Goal: Connect with others: Connect with others

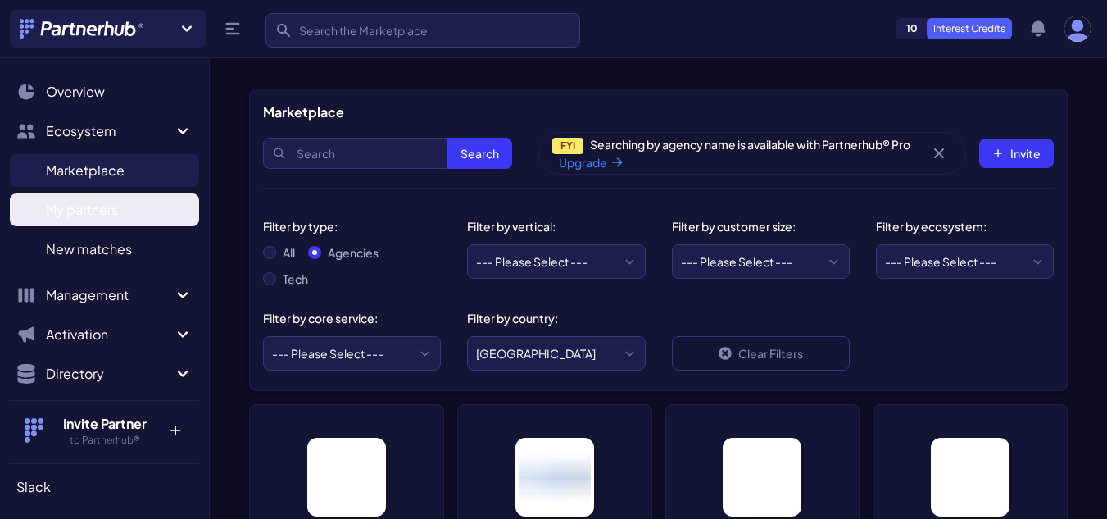
click at [100, 207] on span "My partners" at bounding box center [82, 210] width 72 height 20
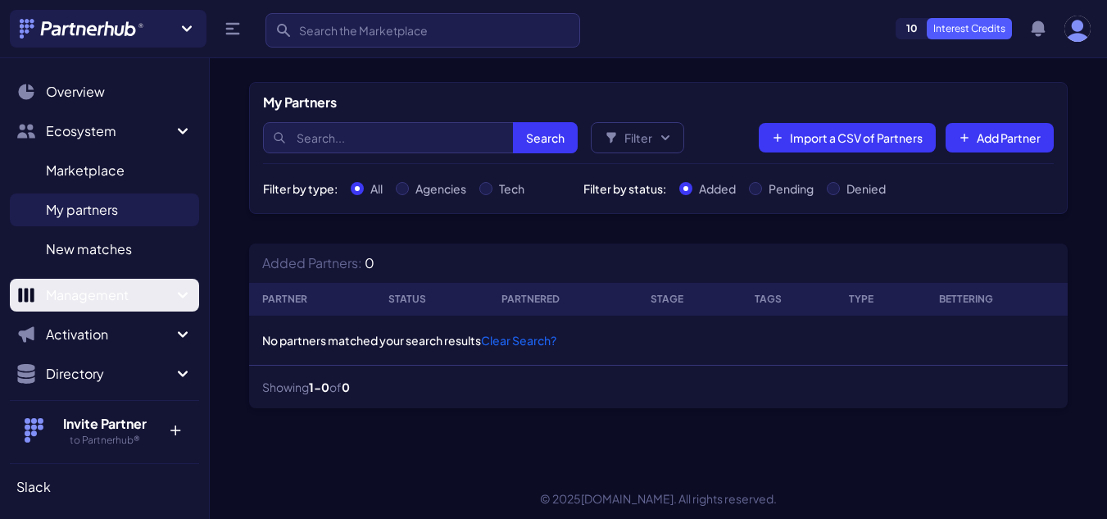
click at [109, 294] on span "Management" at bounding box center [109, 295] width 127 height 20
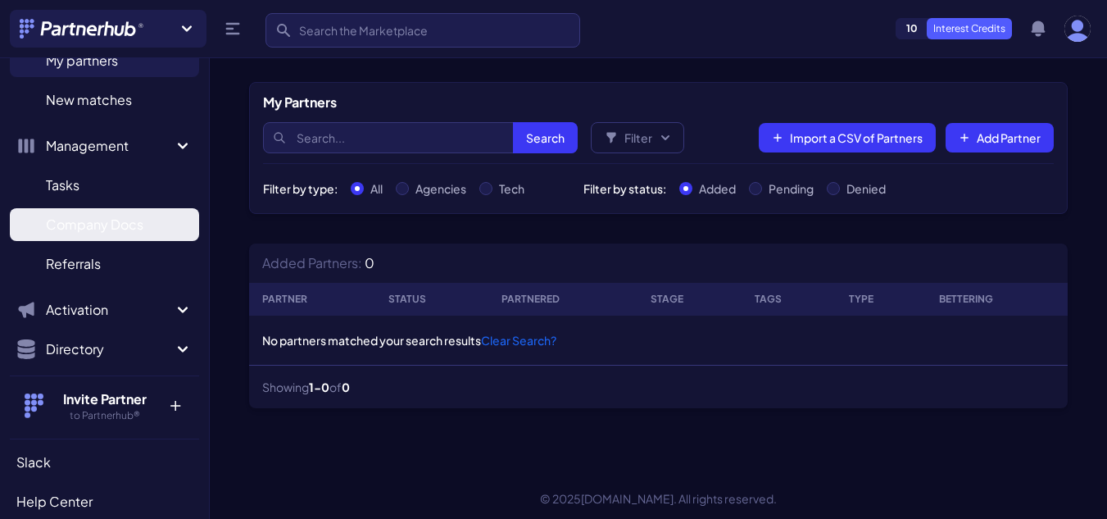
scroll to position [164, 0]
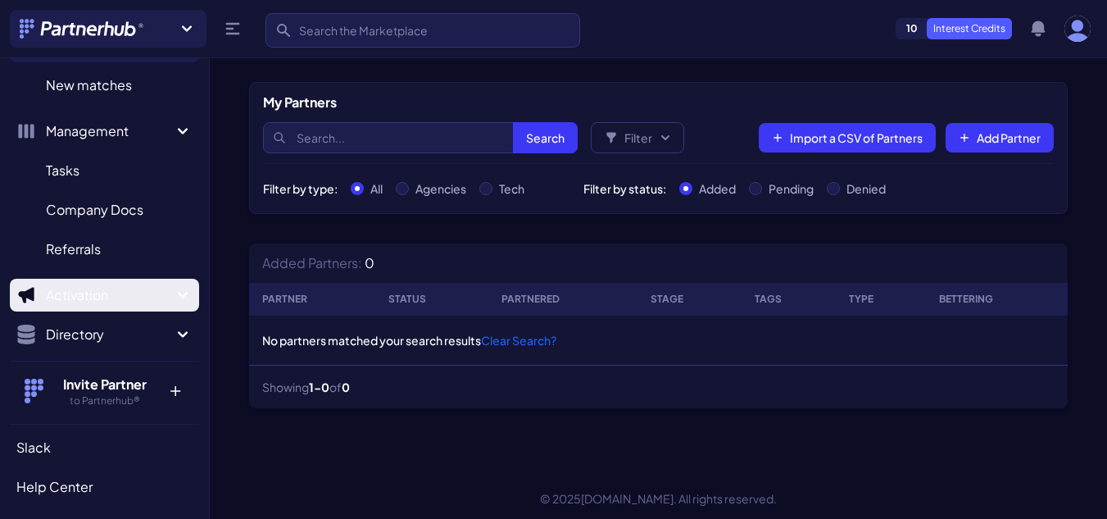
click at [129, 279] on button "Activation" at bounding box center [104, 295] width 189 height 33
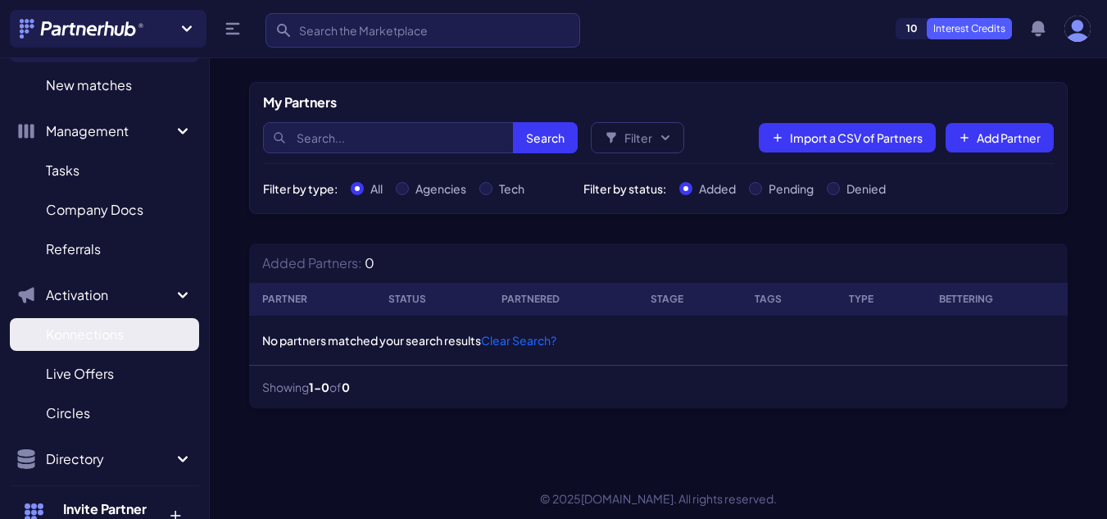
click at [127, 332] on link "Konnections K" at bounding box center [104, 334] width 189 height 33
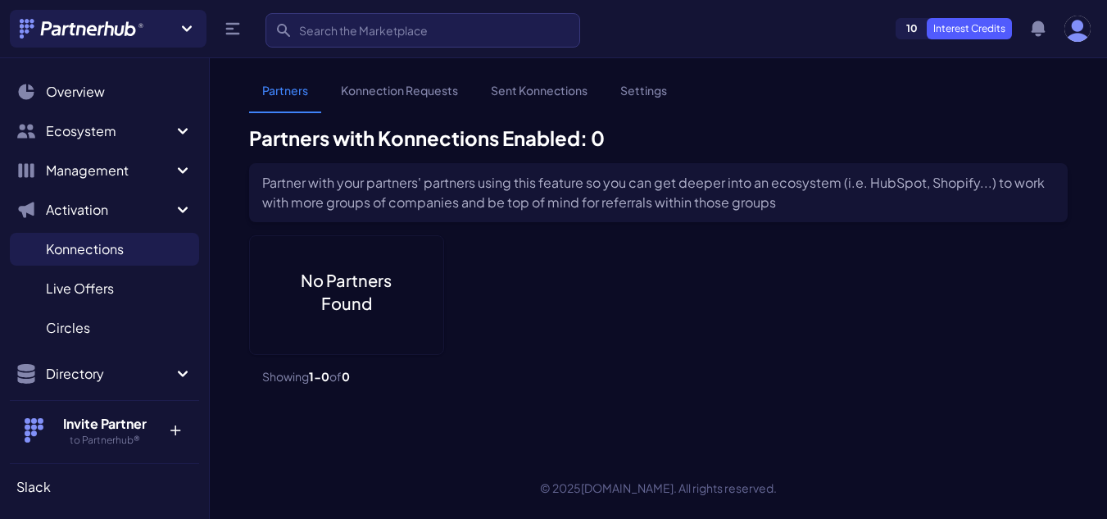
click at [406, 76] on main "Partners Konnection Requests Sent Konnections Settings Partners with Konnection…" at bounding box center [658, 249] width 897 height 394
click at [402, 97] on link "Konnection Requests" at bounding box center [399, 97] width 143 height 31
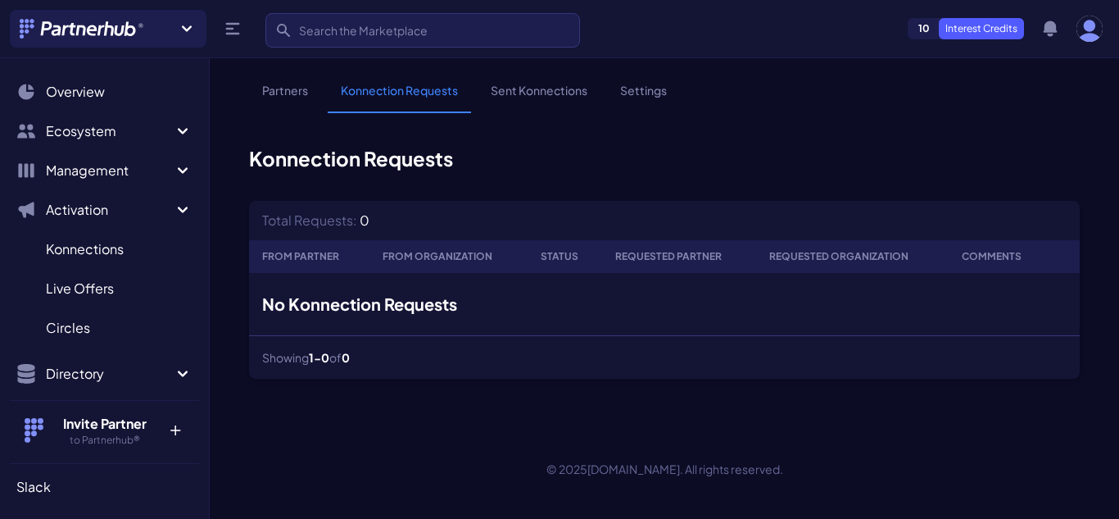
click at [545, 88] on link "Sent Konnections" at bounding box center [539, 97] width 123 height 31
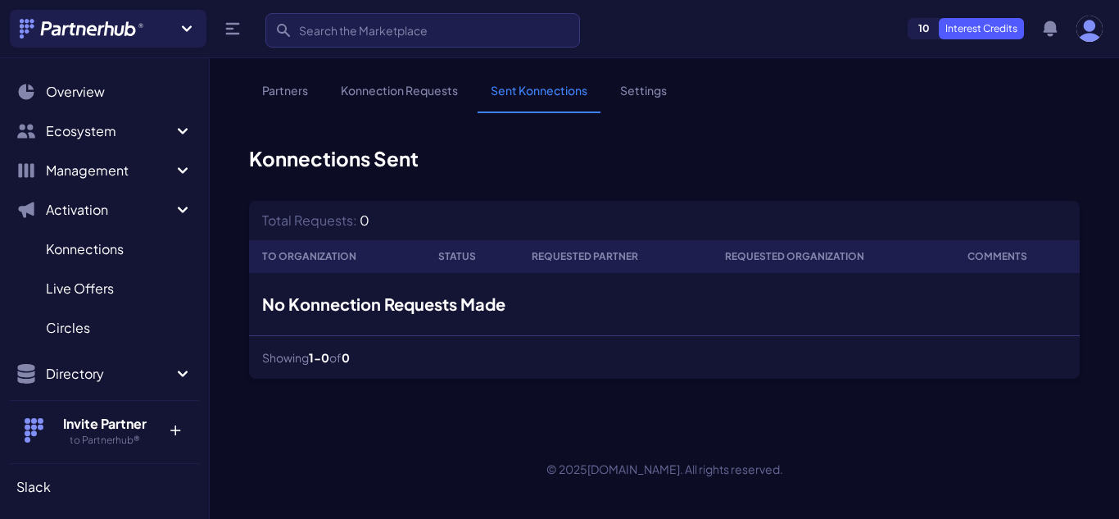
click at [638, 94] on link "Settings" at bounding box center [643, 97] width 73 height 31
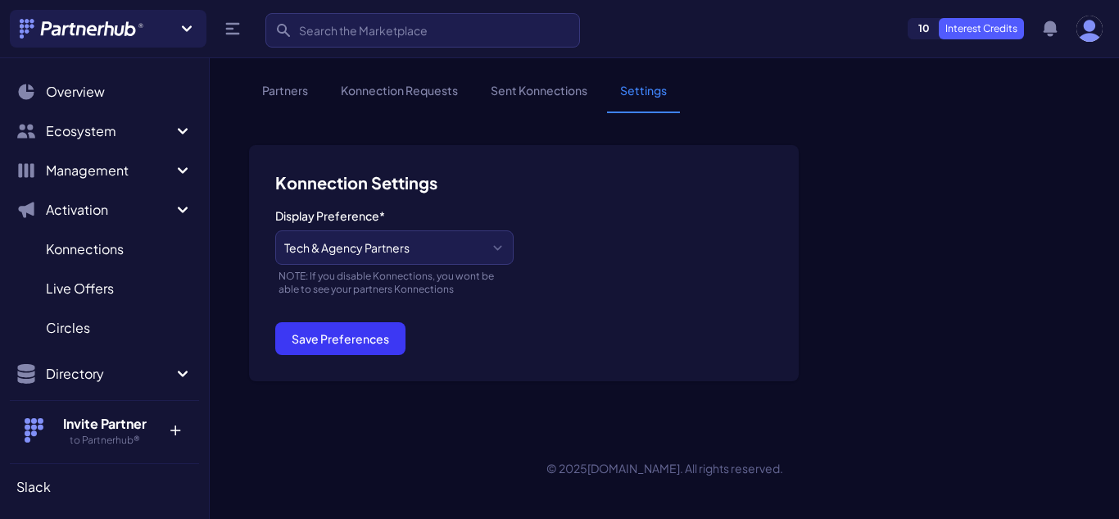
click at [628, 193] on h3 "Konnection Settings" at bounding box center [523, 182] width 497 height 23
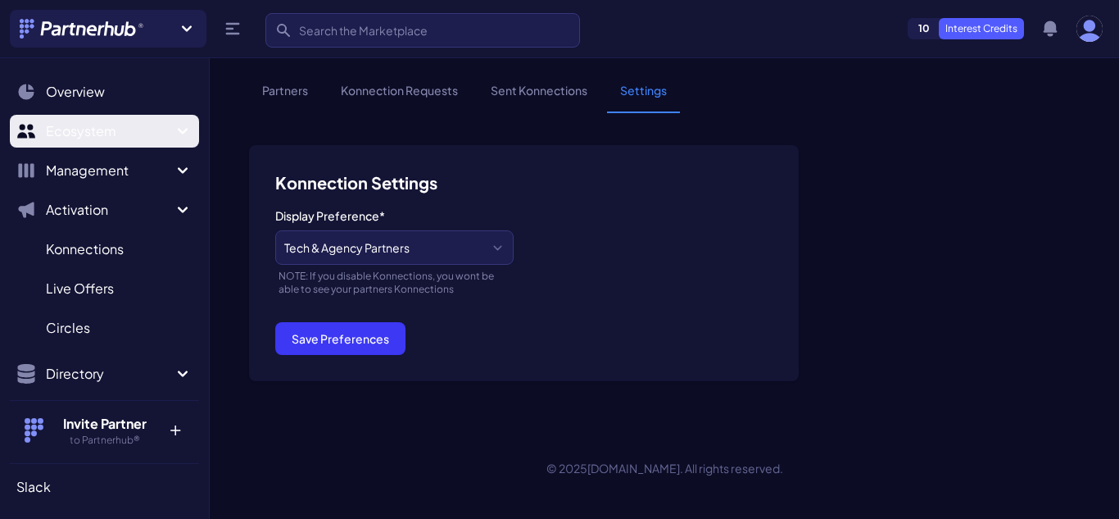
click at [111, 122] on span "Ecosystem" at bounding box center [109, 131] width 127 height 20
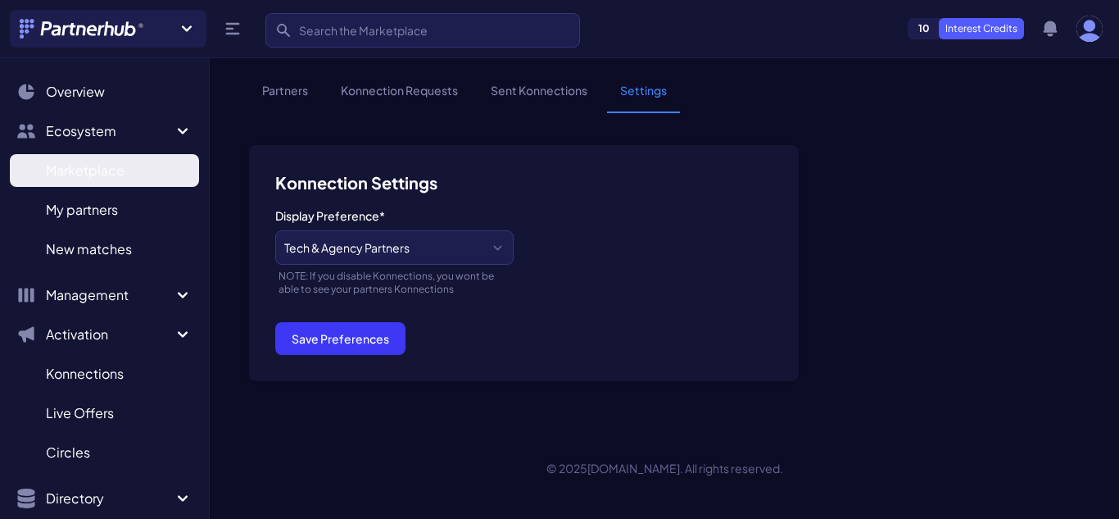
click at [131, 175] on link "Marketplace M" at bounding box center [104, 170] width 189 height 33
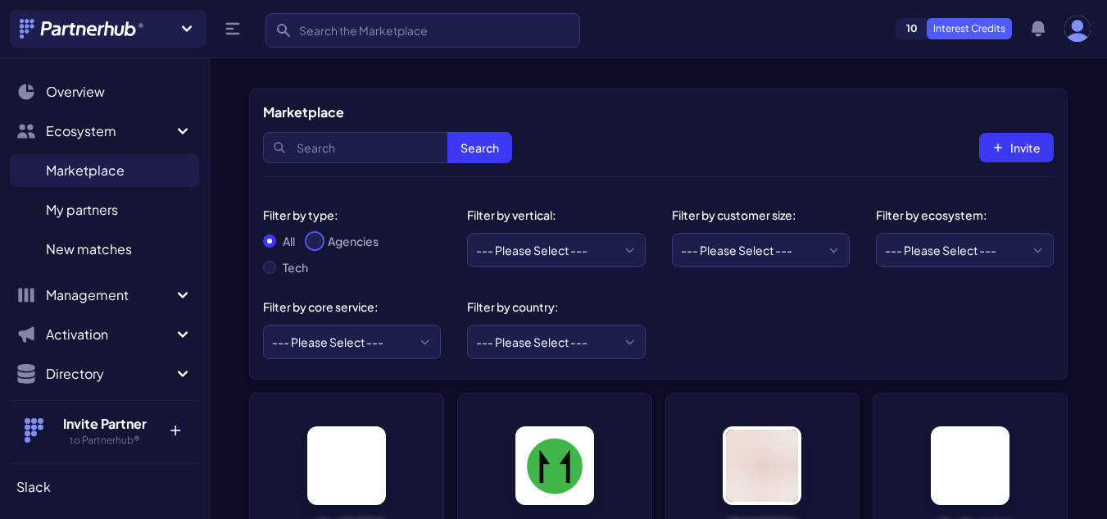
click at [315, 240] on input "Agencies" at bounding box center [314, 240] width 13 height 13
radio input "true"
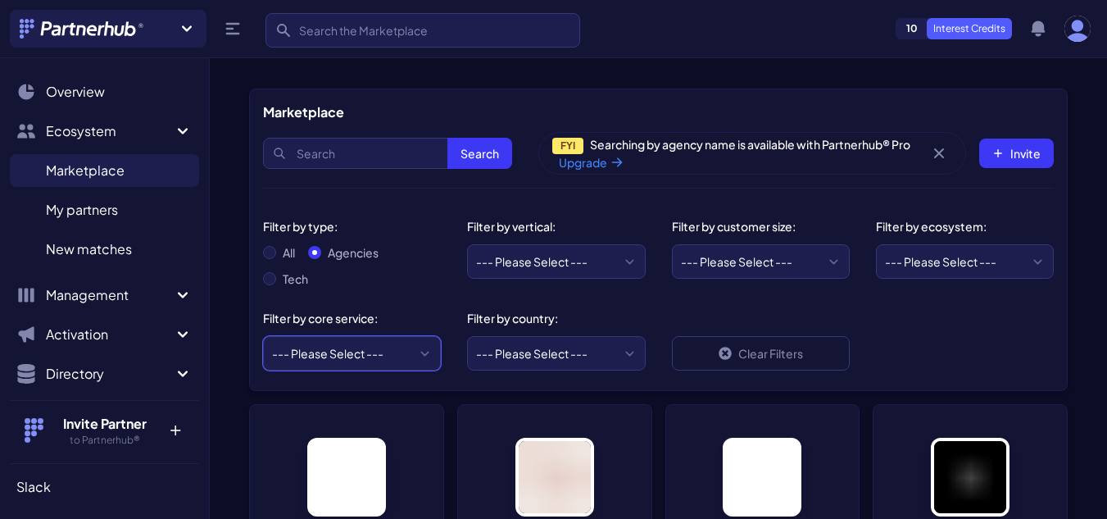
click at [380, 345] on select "--- Please Select --- ABM API Integration Support Business Process Consulting C…" at bounding box center [352, 353] width 178 height 34
select select "Lead Generation"
click at [263, 336] on select "--- Please Select --- ABM API Integration Support Business Process Consulting C…" at bounding box center [352, 353] width 178 height 34
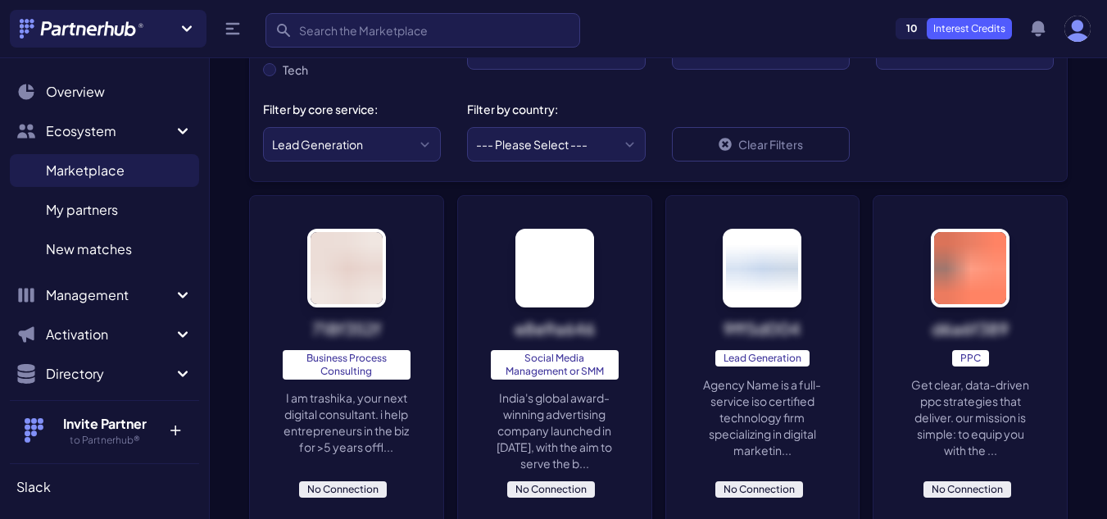
scroll to position [82, 0]
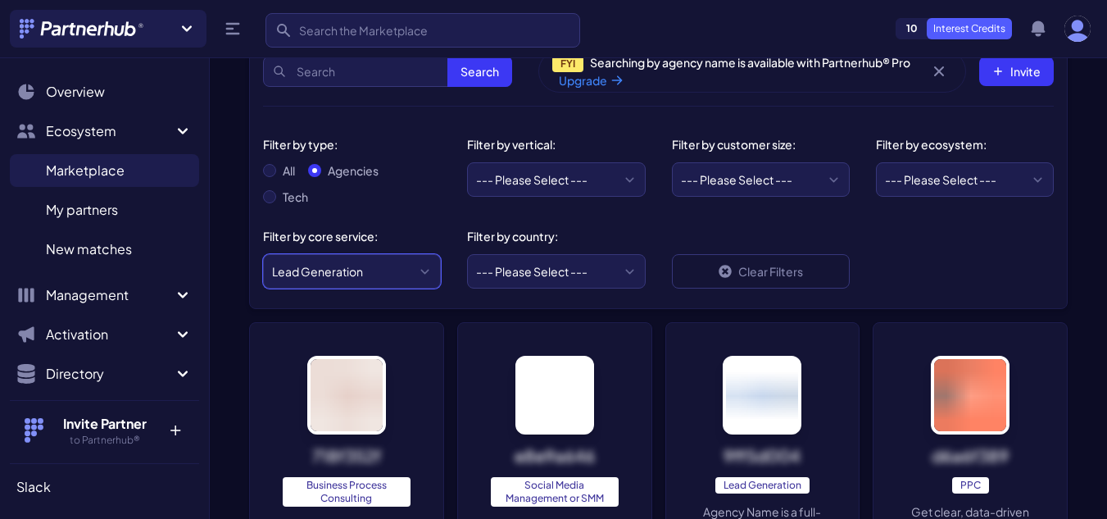
click at [360, 266] on select "--- Please Select --- ABM API Integration Support Business Process Consulting C…" at bounding box center [352, 271] width 178 height 34
click at [263, 254] on select "--- Please Select --- ABM API Integration Support Business Process Consulting C…" at bounding box center [352, 271] width 178 height 34
click at [360, 256] on select "--- Please Select --- ABM API Integration Support Business Process Consulting C…" at bounding box center [352, 271] width 178 height 34
select select "Influencer Marketing"
click at [263, 254] on select "--- Please Select --- ABM API Integration Support Business Process Consulting C…" at bounding box center [352, 271] width 178 height 34
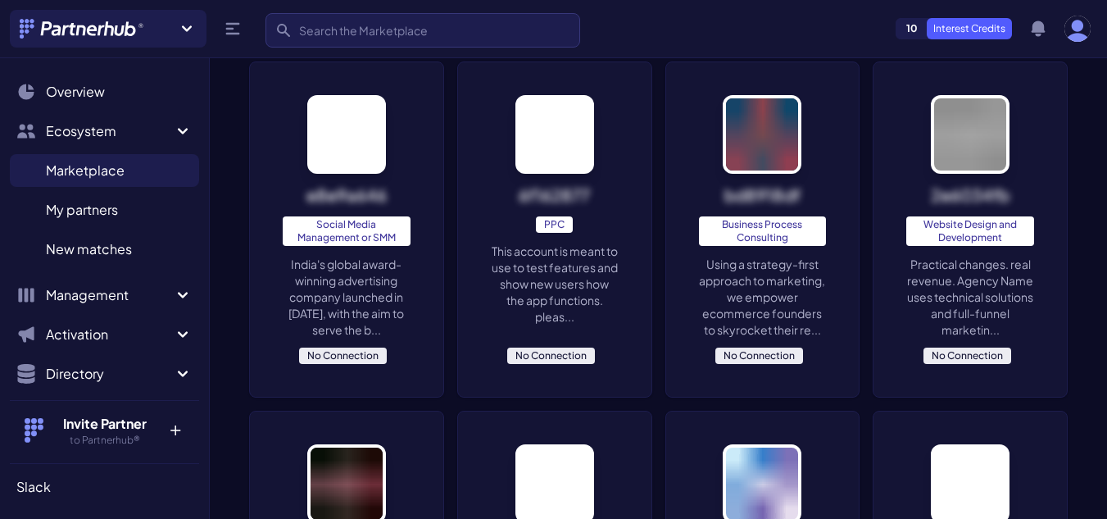
scroll to position [328, 0]
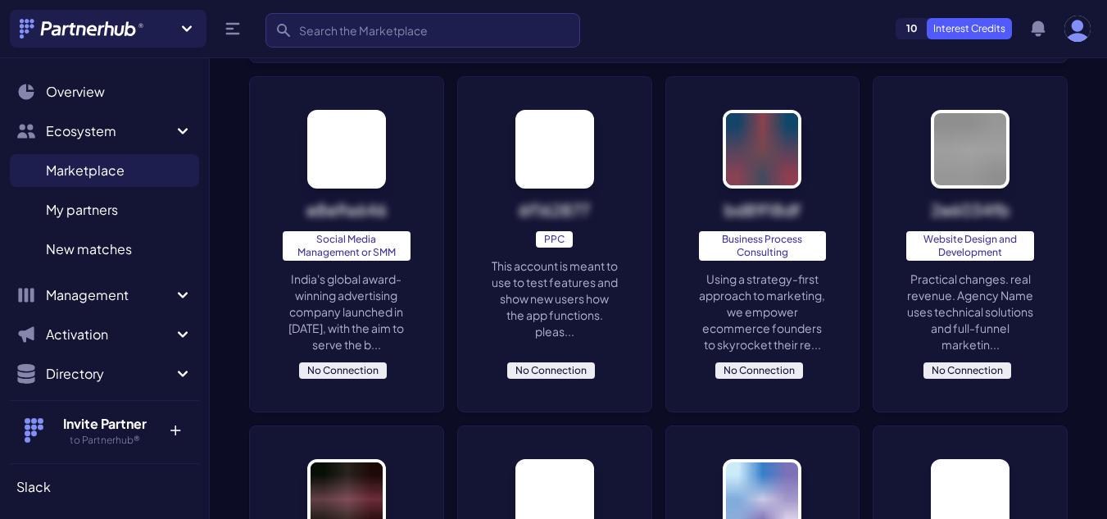
click at [345, 256] on span "Social Media Management or SMM" at bounding box center [347, 245] width 128 height 29
click at [347, 155] on img at bounding box center [346, 149] width 79 height 79
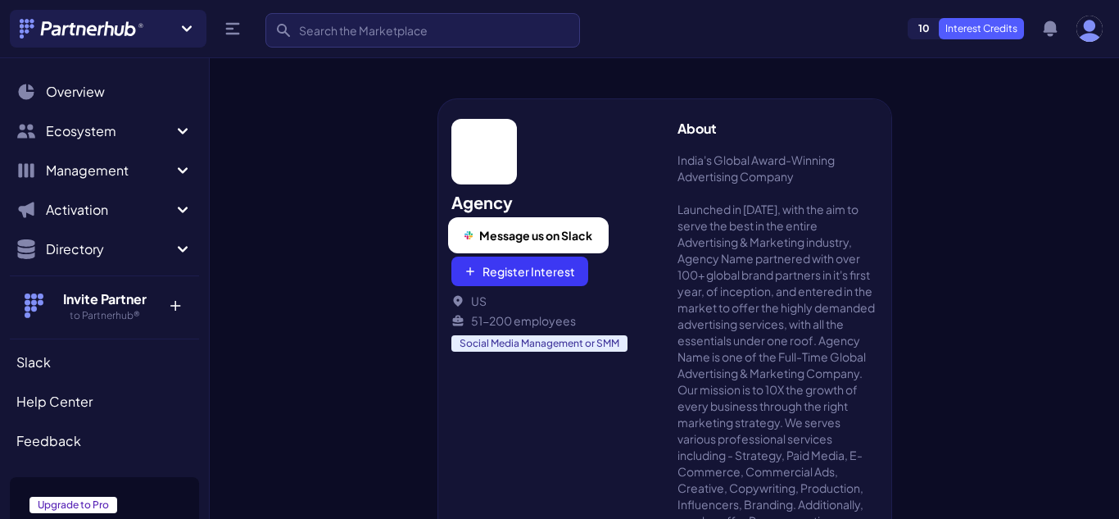
click at [555, 234] on span "Message us on Slack" at bounding box center [535, 235] width 113 height 16
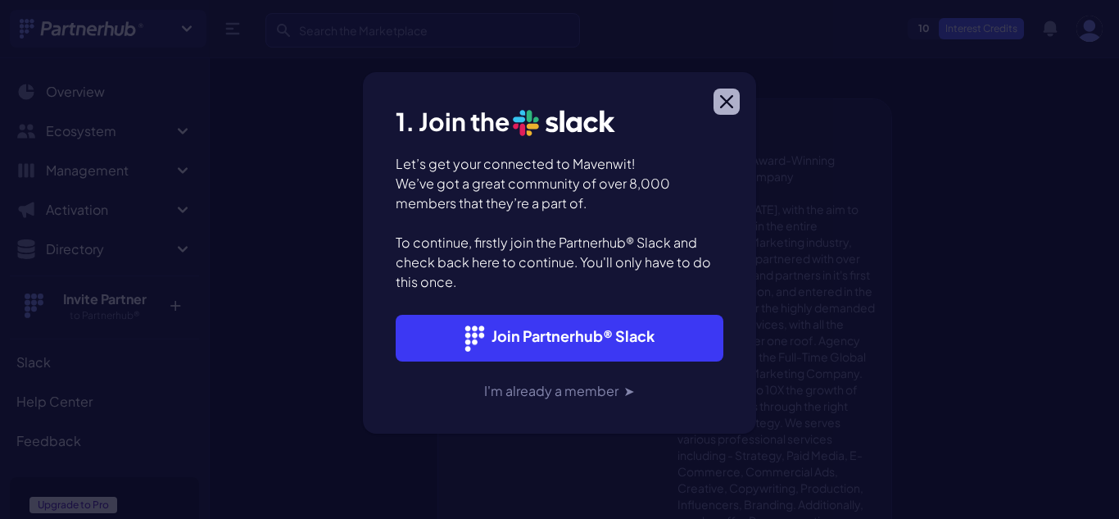
click at [718, 104] on button "Close modal" at bounding box center [727, 101] width 26 height 26
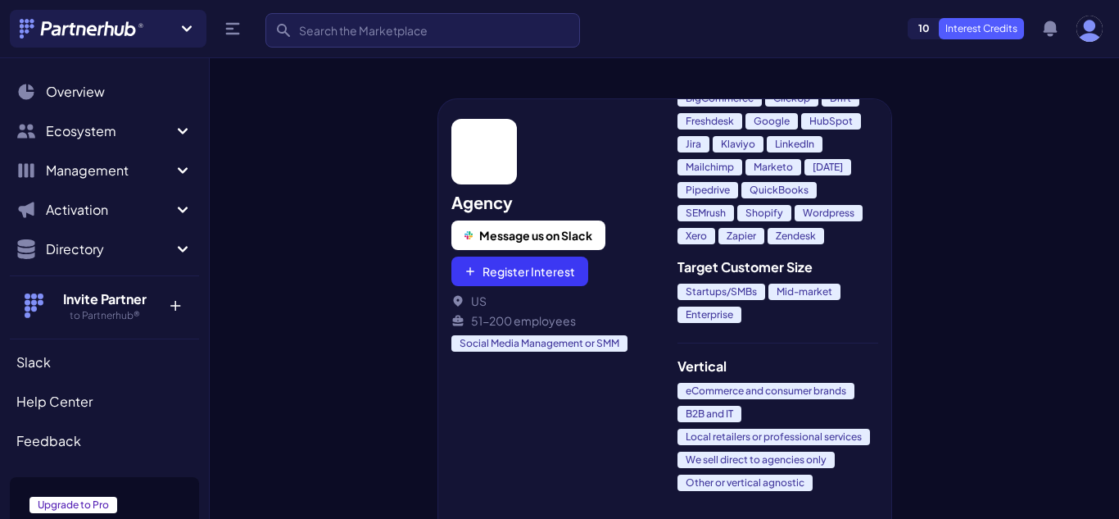
scroll to position [1155, 0]
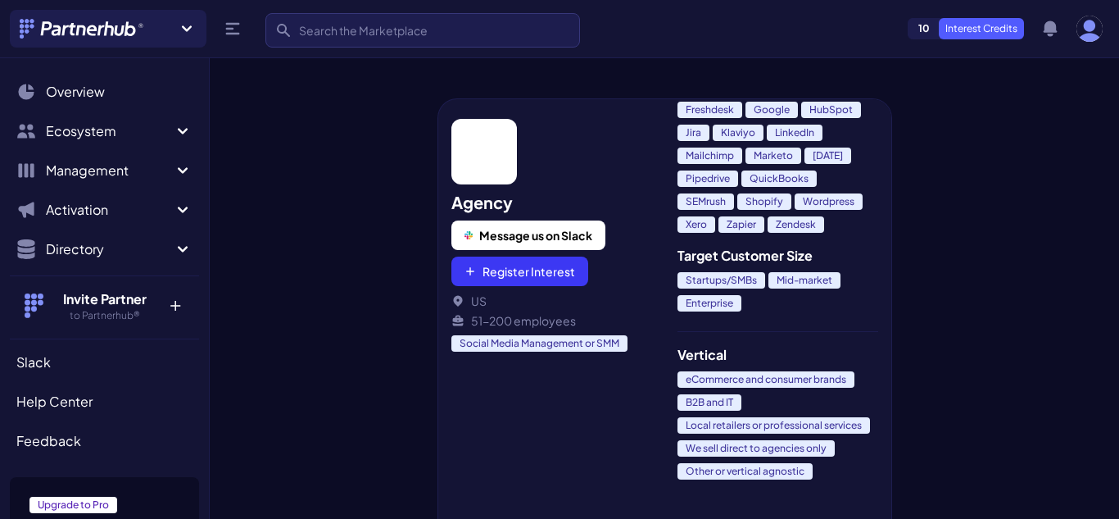
click at [348, 305] on div at bounding box center [324, 285] width 228 height 466
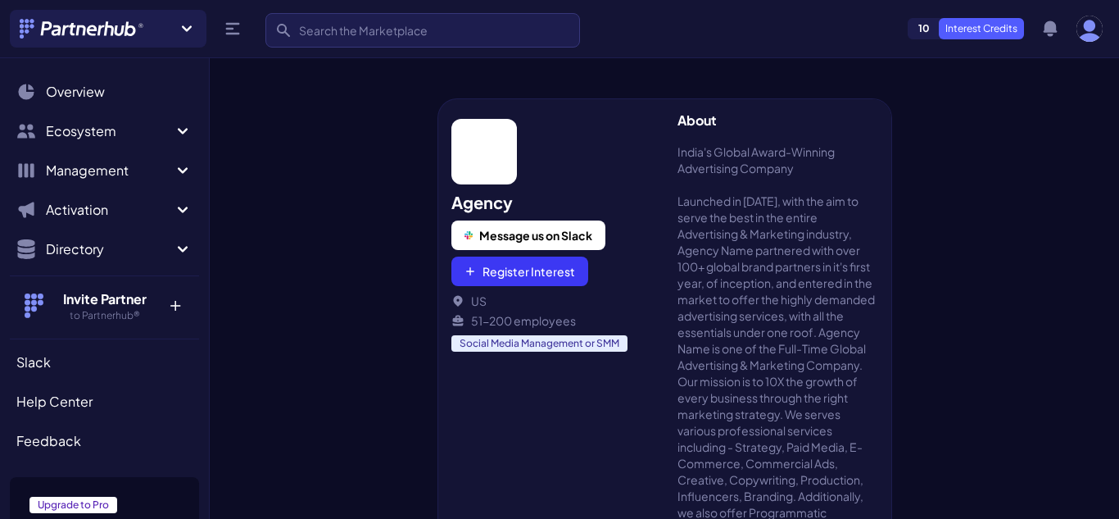
scroll to position [0, 0]
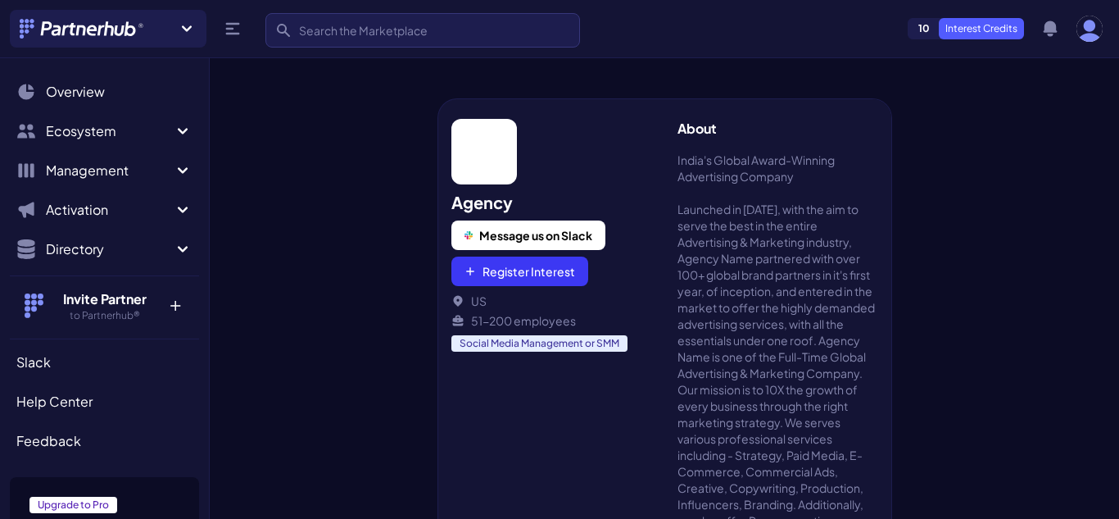
click at [338, 274] on div at bounding box center [324, 285] width 228 height 466
click at [1017, 216] on div "Agency Message us on Slack Register Interest [GEOGRAPHIC_DATA] 51-200 employees…" at bounding box center [664, 285] width 909 height 466
click at [528, 274] on button "Register Interest" at bounding box center [519, 270] width 137 height 29
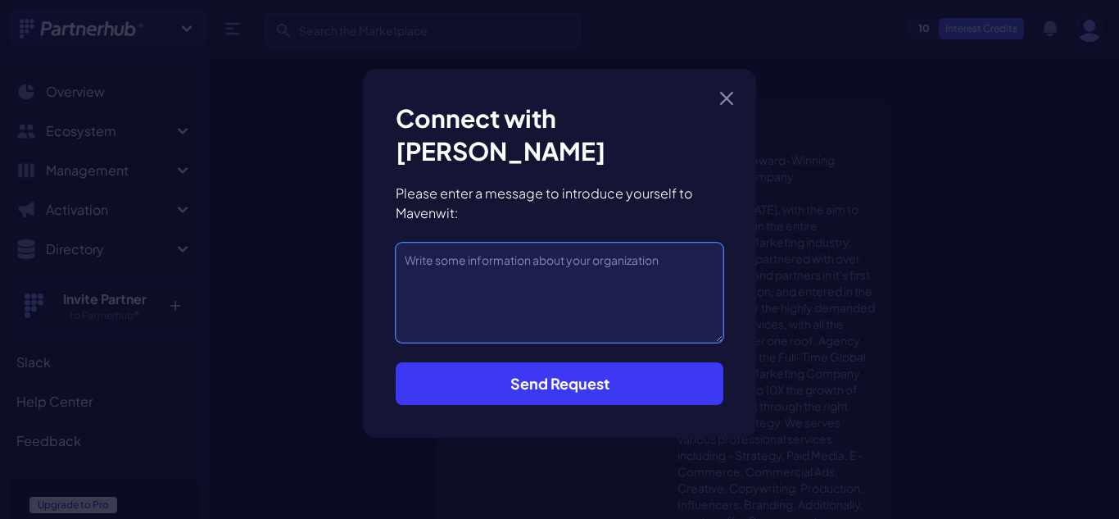
click at [528, 274] on textarea at bounding box center [560, 292] width 328 height 100
